Goal: Task Accomplishment & Management: Manage account settings

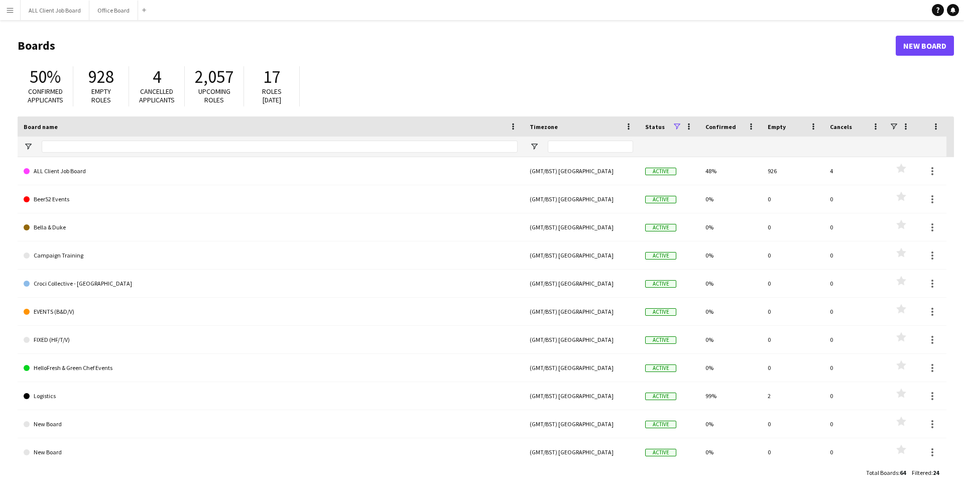
click at [8, 5] on button "Menu" at bounding box center [10, 10] width 20 height 20
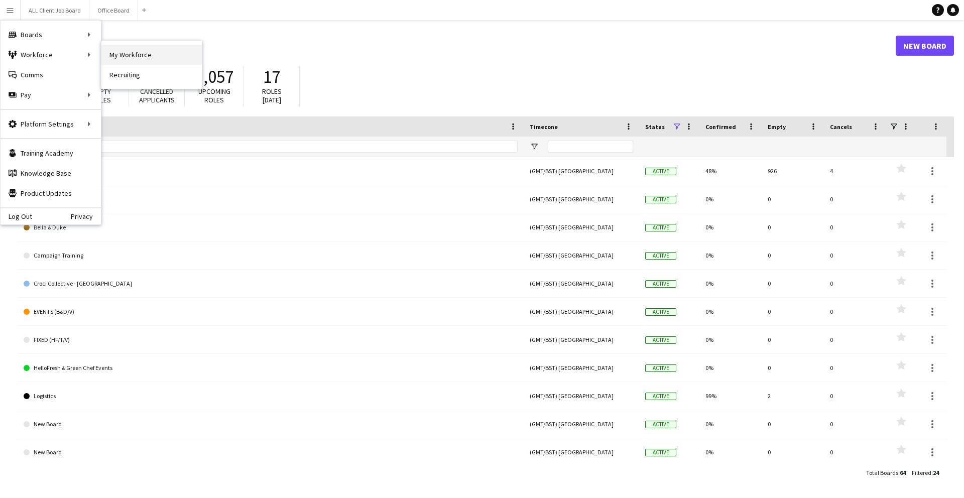
click at [110, 54] on link "My Workforce" at bounding box center [151, 55] width 100 height 20
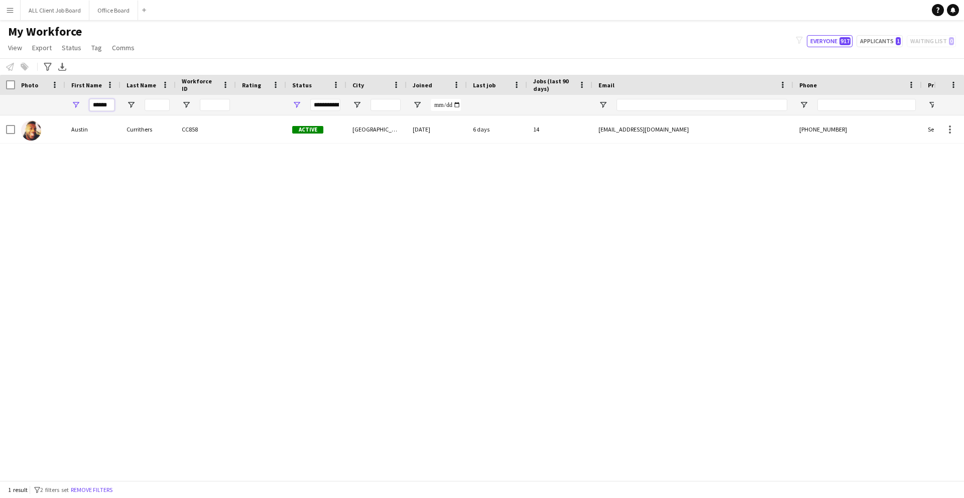
click at [113, 108] on input "******" at bounding box center [101, 105] width 25 height 12
type input "*"
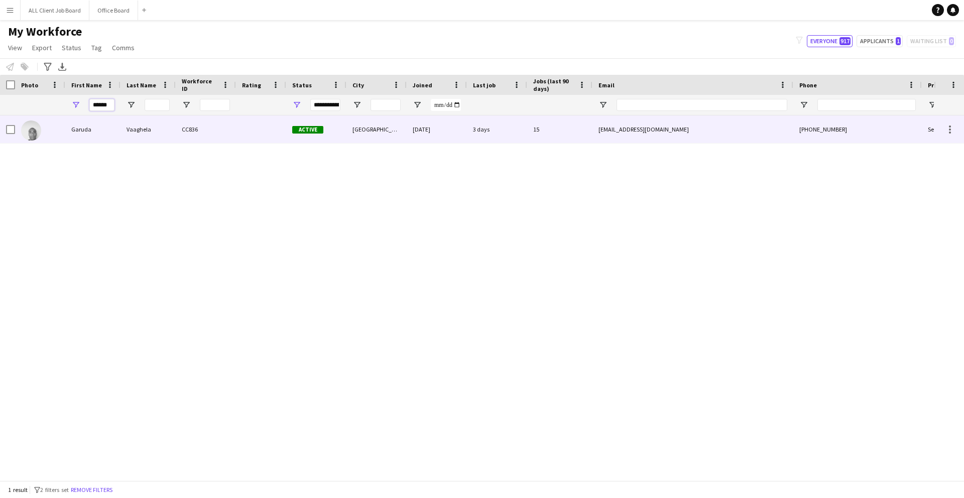
type input "******"
click at [96, 117] on div "Garuda" at bounding box center [92, 130] width 55 height 28
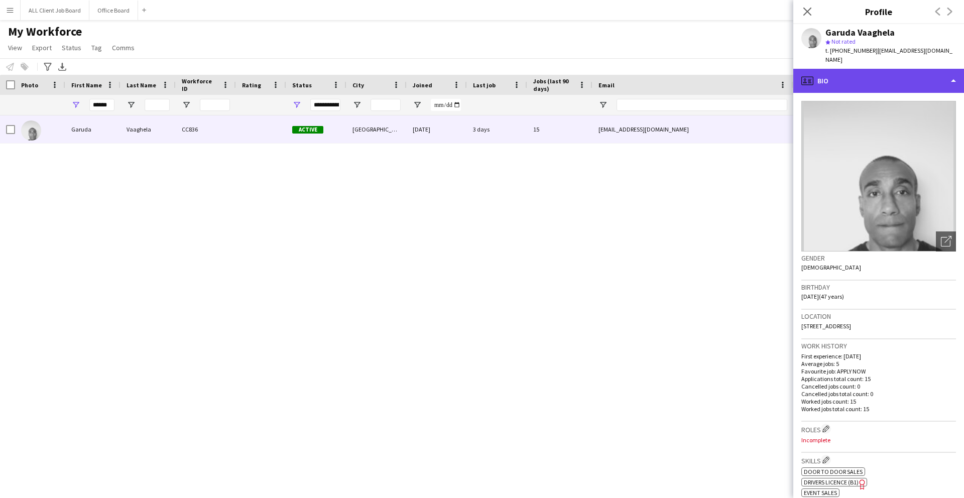
click at [823, 76] on div "profile Bio" at bounding box center [879, 81] width 171 height 24
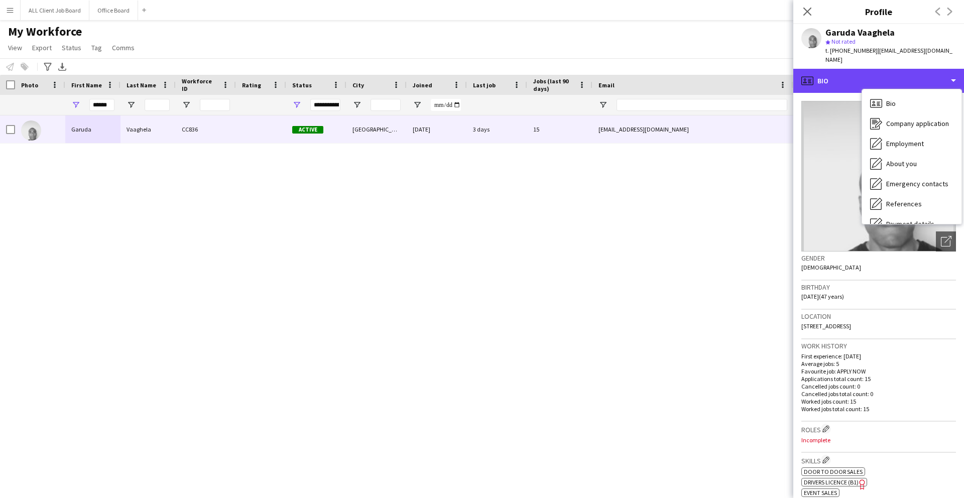
scroll to position [115, 0]
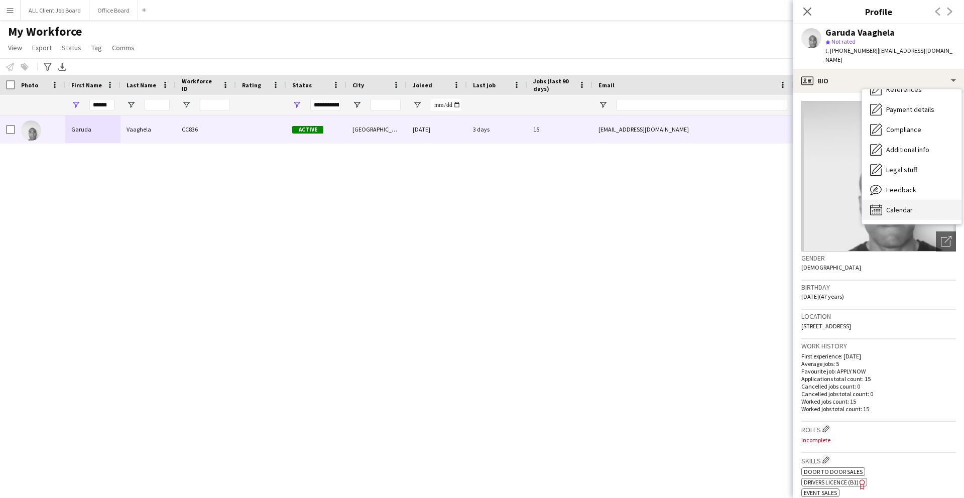
click at [893, 200] on div "Calendar Calendar" at bounding box center [912, 210] width 99 height 20
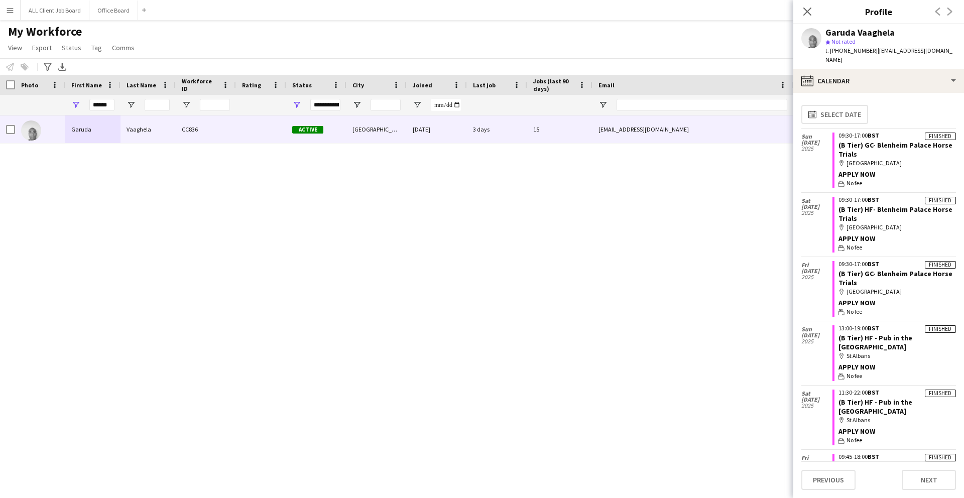
scroll to position [10, 0]
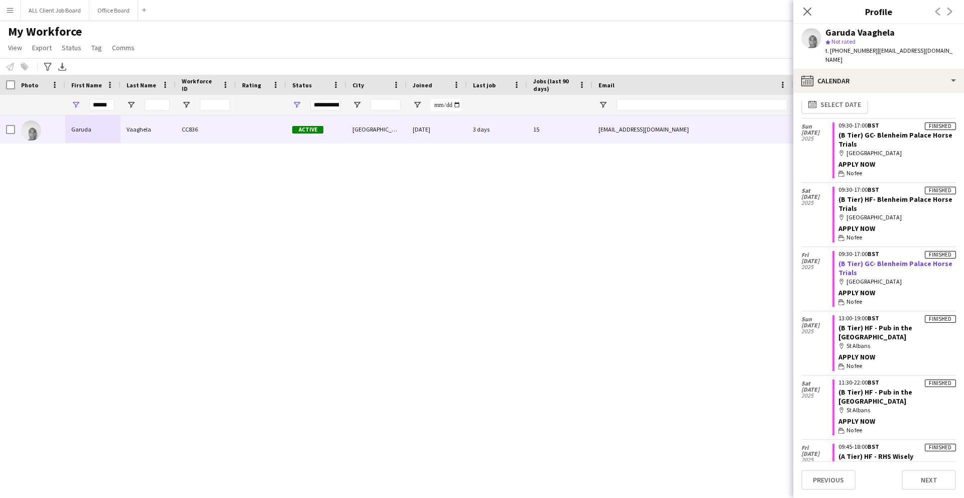
click at [875, 259] on link "(B Tier) GC- Blenheim Palace Horse Trials" at bounding box center [896, 268] width 114 height 18
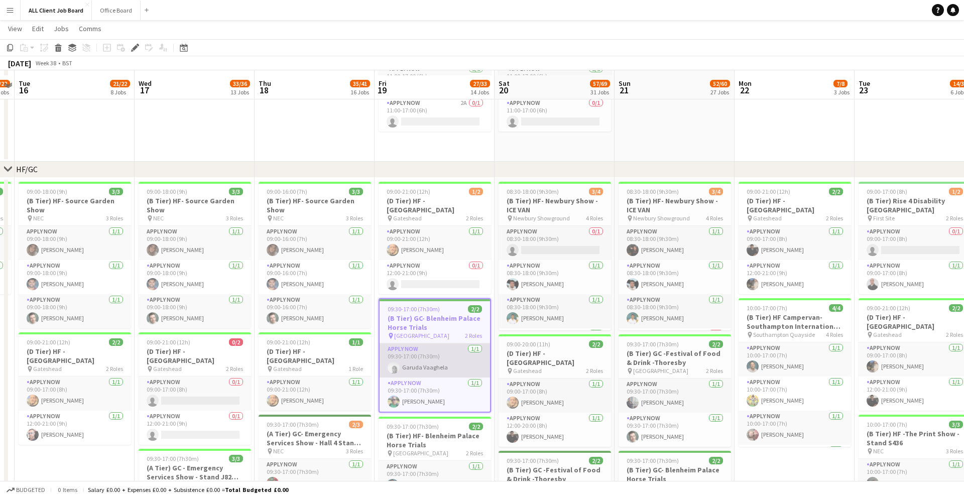
scroll to position [93, 0]
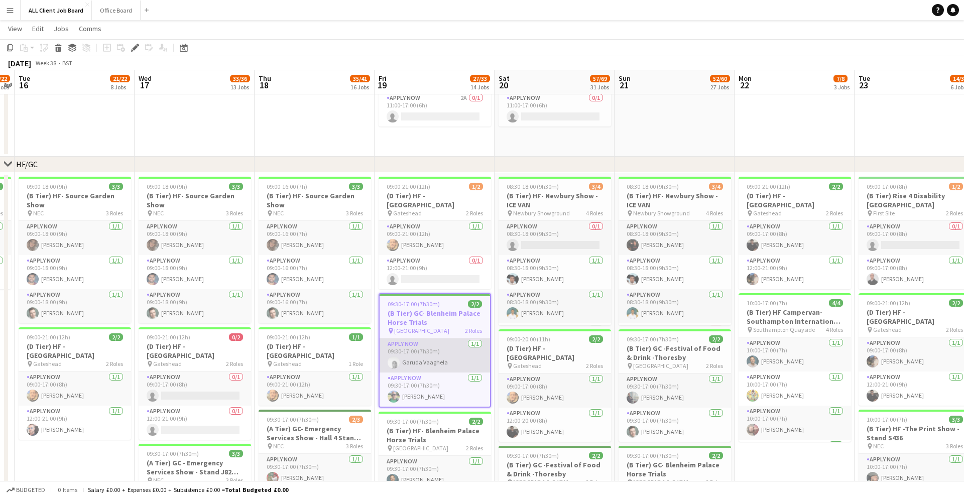
click at [432, 359] on app-card-role "APPLY NOW [DATE] 09:30-17:00 (7h30m) Garuda Vaaghela" at bounding box center [435, 356] width 111 height 34
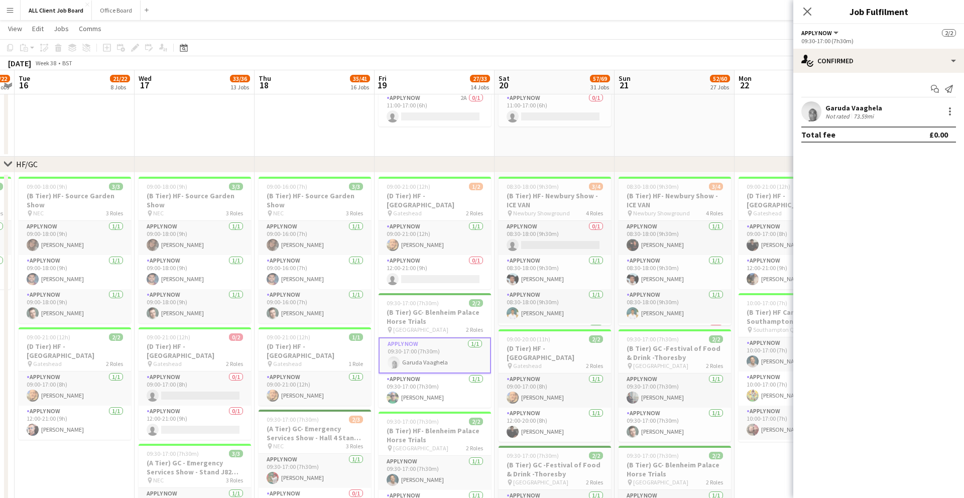
click at [874, 120] on div "73.59mi" at bounding box center [864, 117] width 24 height 8
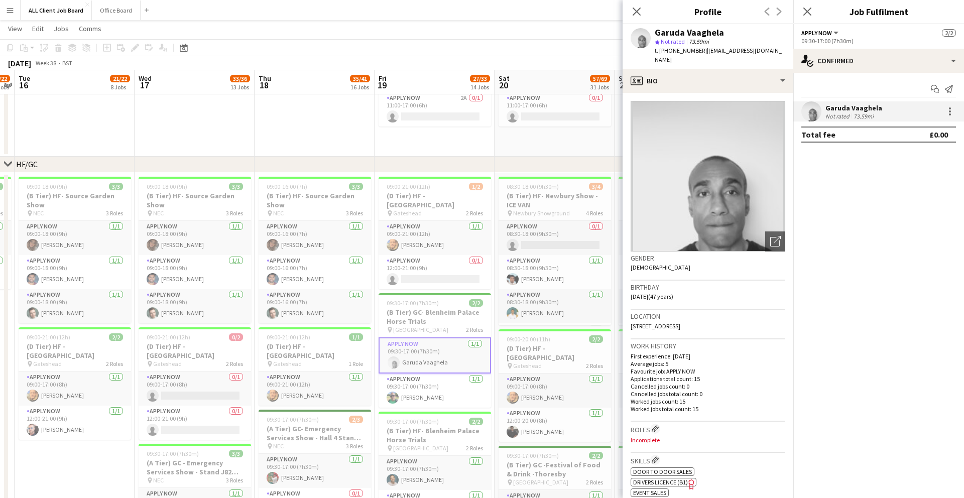
scroll to position [0, 346]
click at [2, 12] on button "Menu" at bounding box center [10, 10] width 20 height 20
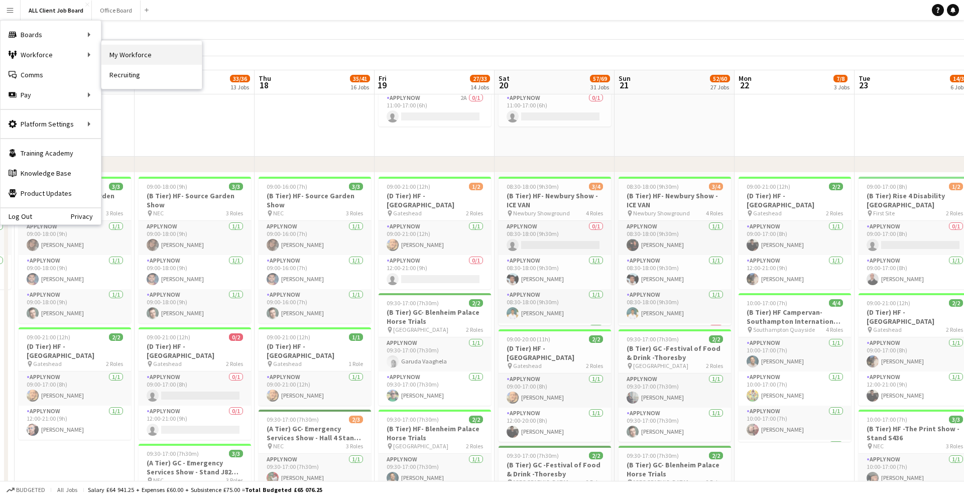
click at [115, 51] on link "My Workforce" at bounding box center [151, 55] width 100 height 20
